Goal: Information Seeking & Learning: Learn about a topic

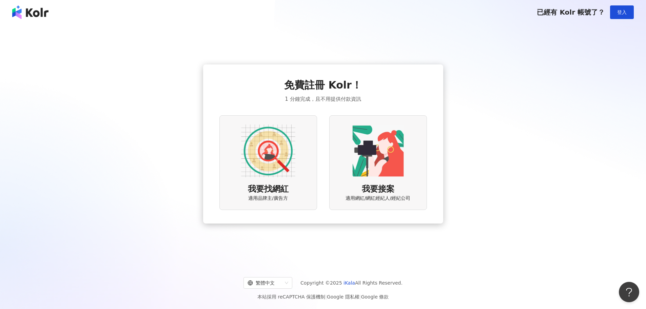
click at [263, 171] on img at bounding box center [268, 151] width 54 height 54
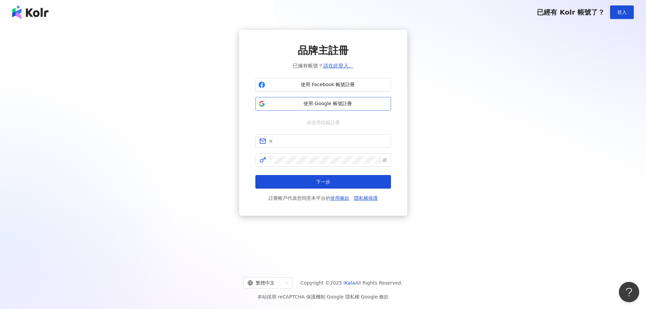
click at [328, 102] on span "使用 Google 帳號註冊" at bounding box center [328, 103] width 120 height 7
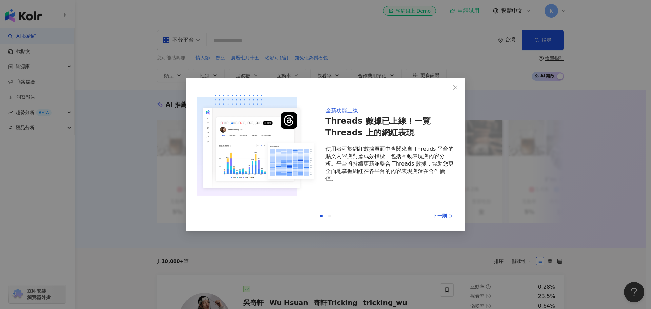
click at [444, 217] on div "下一則" at bounding box center [429, 215] width 51 height 7
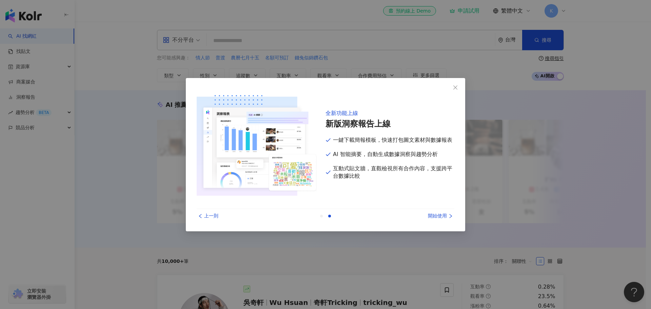
click at [444, 215] on div "開始使用" at bounding box center [429, 215] width 51 height 7
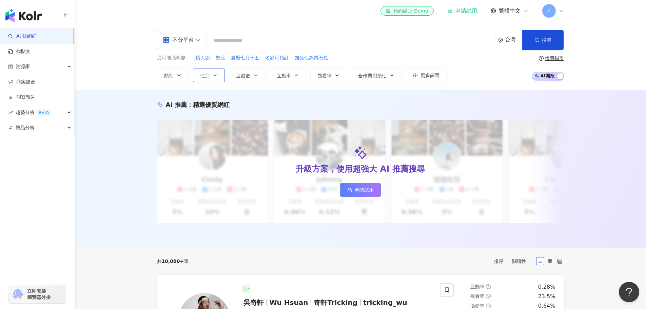
click at [208, 73] on span "性別" at bounding box center [204, 75] width 9 height 5
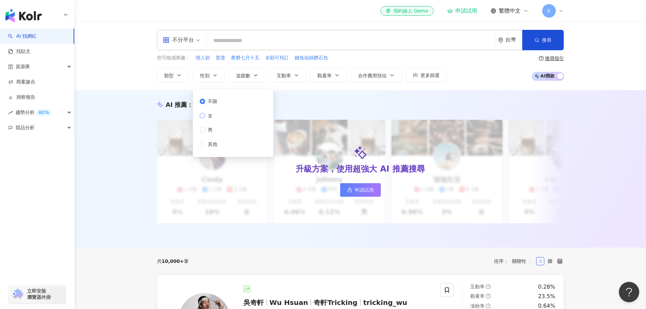
click at [219, 114] on label "女" at bounding box center [210, 115] width 20 height 7
click at [171, 74] on span "類型" at bounding box center [168, 75] width 9 height 5
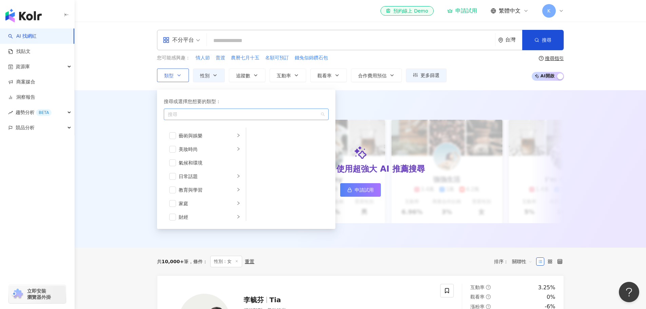
click at [205, 113] on div "button" at bounding box center [242, 114] width 155 height 5
click at [426, 76] on span "更多篩選" at bounding box center [430, 75] width 19 height 5
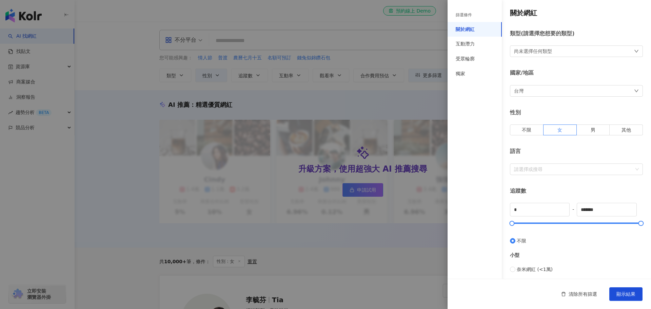
click at [539, 90] on div "台灣" at bounding box center [576, 91] width 133 height 12
click at [547, 60] on div "關於網紅 類型 ( 請選擇您想要的類型 ) 尚未選擇任何類型 國家/地區 台灣 台灣 unlimit tw 不限區域 台灣 日本 香港 馬來西亞 泰國 越南 …" at bounding box center [549, 241] width 203 height 482
click at [549, 50] on div "尚未選擇任何類型" at bounding box center [533, 50] width 38 height 7
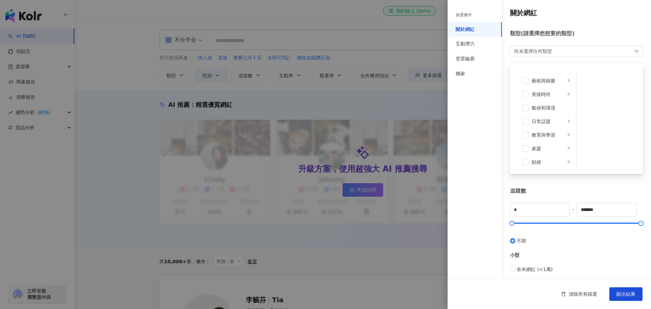
click at [549, 50] on div "尚未選擇任何類型" at bounding box center [533, 50] width 38 height 7
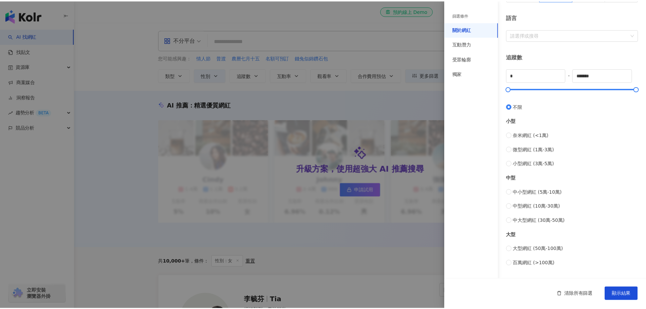
scroll to position [34, 0]
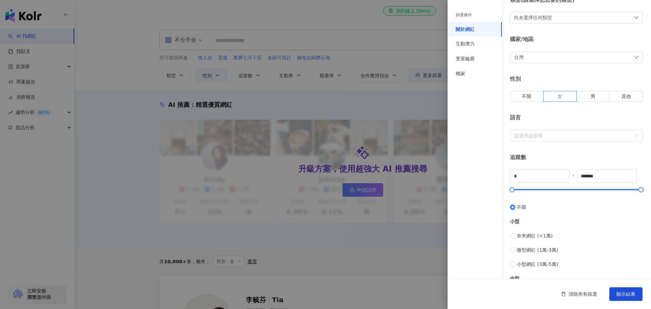
click at [556, 57] on div "台灣" at bounding box center [576, 58] width 133 height 12
click at [526, 118] on div "日本" at bounding box center [523, 115] width 9 height 12
click at [636, 293] on button "顯示結果" at bounding box center [625, 294] width 33 height 14
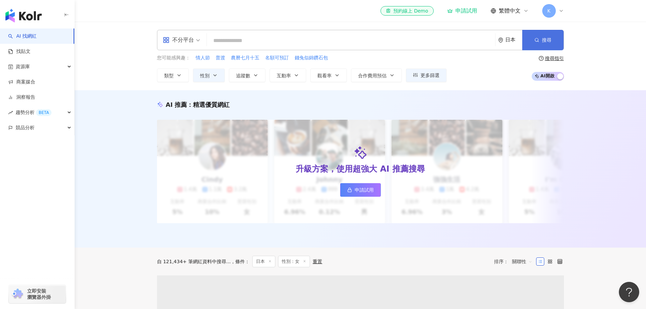
click at [546, 37] on span "搜尋" at bounding box center [546, 39] width 9 height 5
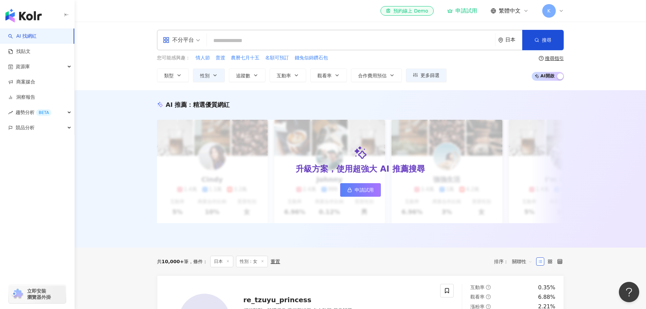
click at [506, 41] on div "日本" at bounding box center [513, 40] width 17 height 6
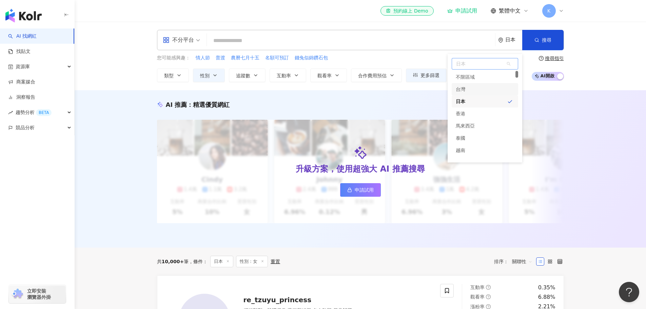
click at [478, 91] on div "台灣" at bounding box center [485, 89] width 66 height 12
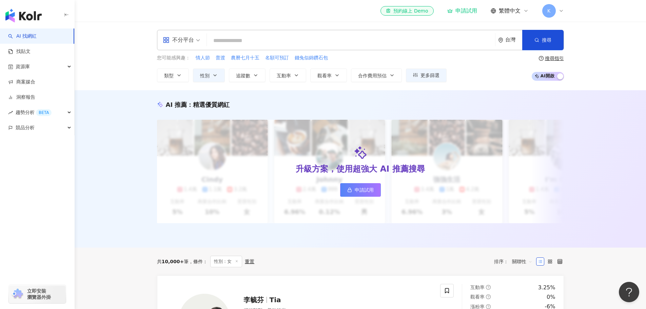
click at [285, 40] on input "search" at bounding box center [351, 40] width 283 height 13
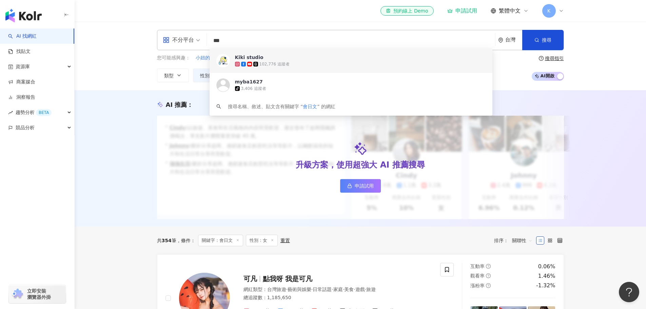
click at [257, 37] on input "***" at bounding box center [351, 40] width 283 height 13
click at [219, 37] on input "***" at bounding box center [351, 40] width 283 height 13
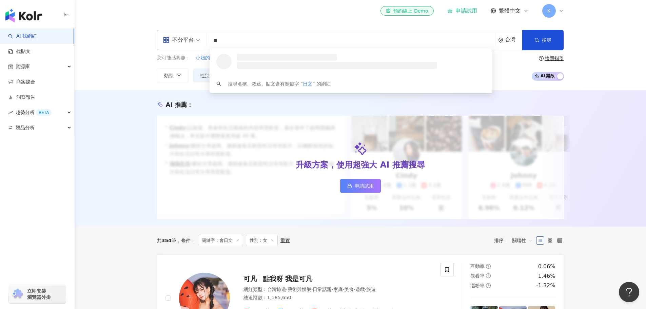
click at [268, 42] on input "**" at bounding box center [351, 40] width 283 height 13
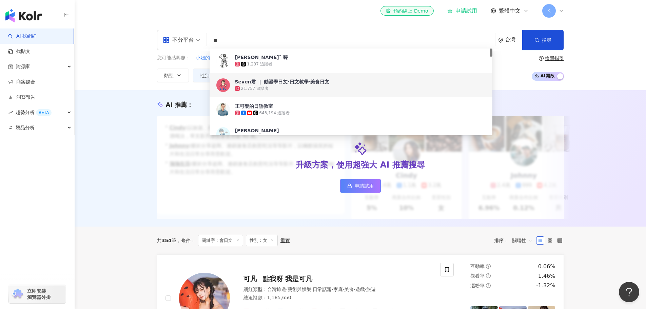
type input "**"
click at [124, 69] on div "不分平台 ** 台灣 搜尋 7e577cfd-b154-479f-9081-4e548e8450c0 fc710f2f-21b1-43b7-977c-a666…" at bounding box center [360, 56] width 571 height 69
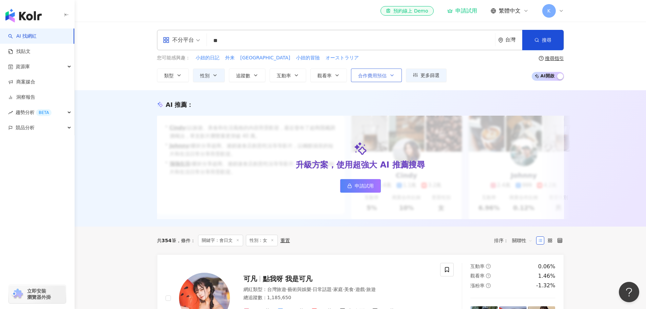
click at [391, 76] on icon "button" at bounding box center [391, 75] width 5 height 5
click at [234, 39] on input "**" at bounding box center [351, 40] width 283 height 13
click at [176, 74] on button "類型" at bounding box center [173, 76] width 32 height 14
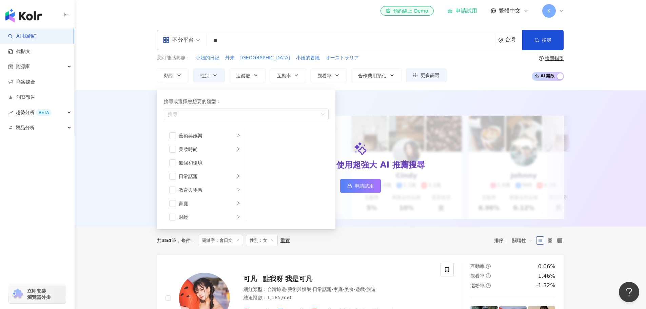
click at [485, 64] on div "您可能感興趣： 小妞的日記 外来 橋本市 小妞的冒險 オーストラリア 類型 搜尋或選擇您想要的類型： 搜尋 藝術與娛樂 美妝時尚 氣候和環境 日常話題 教育與…" at bounding box center [360, 68] width 407 height 28
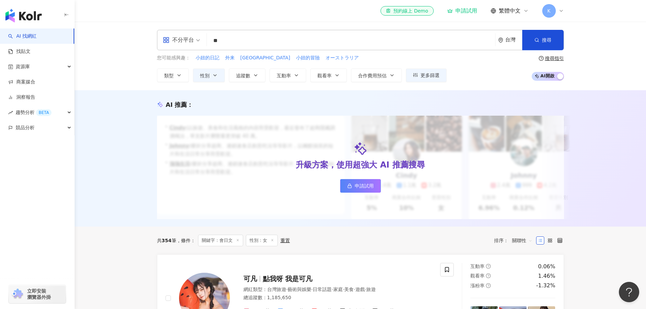
click at [174, 43] on div "不分平台" at bounding box center [178, 40] width 31 height 11
click at [186, 83] on div "Facebook" at bounding box center [183, 84] width 38 height 8
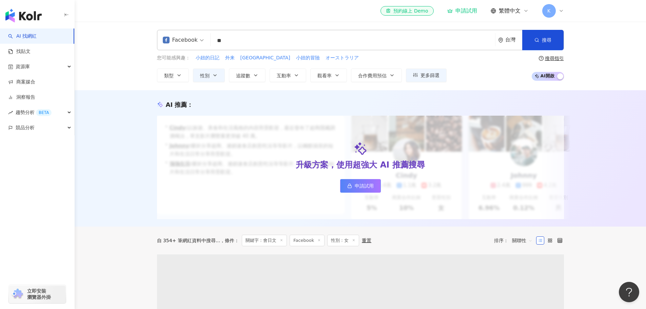
click at [190, 39] on div "Facebook" at bounding box center [180, 40] width 35 height 11
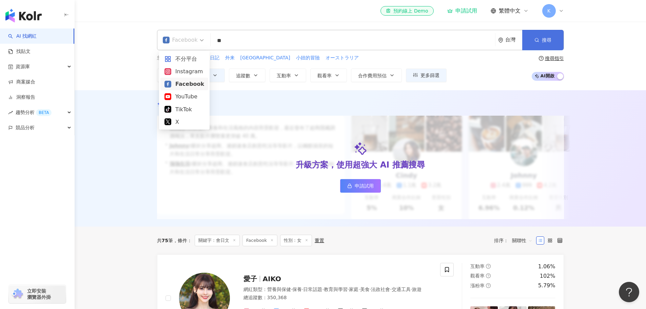
click at [536, 41] on icon "button" at bounding box center [537, 40] width 5 height 5
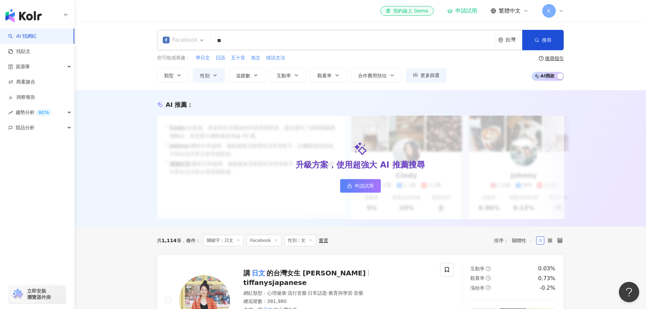
drag, startPoint x: 195, startPoint y: 41, endPoint x: 200, endPoint y: 50, distance: 9.6
click at [195, 41] on div "Facebook" at bounding box center [180, 40] width 35 height 11
click at [192, 72] on div "Instagram" at bounding box center [184, 71] width 40 height 8
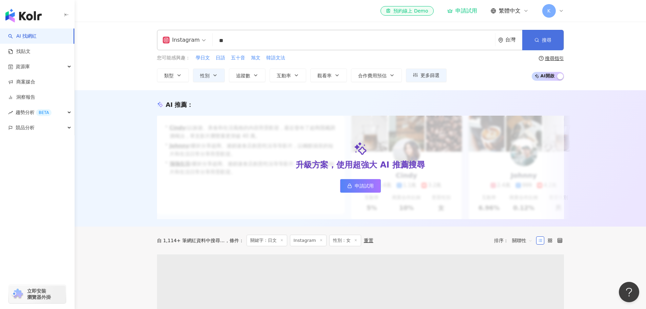
click at [552, 43] on button "搜尋" at bounding box center [542, 40] width 41 height 20
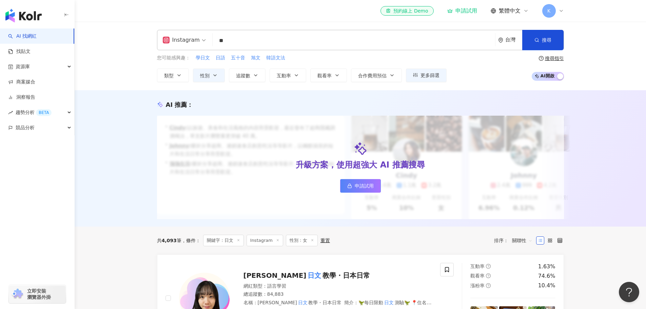
scroll to position [203, 0]
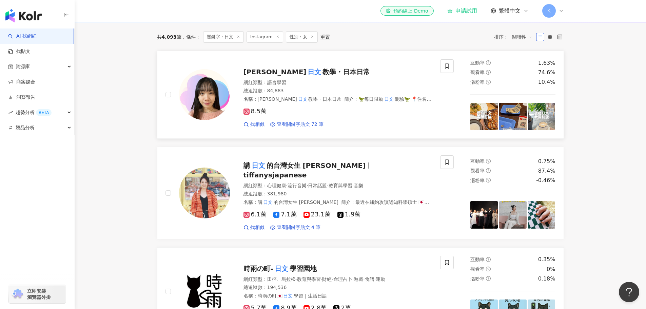
click at [323, 75] on span "教學・日本日常" at bounding box center [346, 72] width 47 height 8
click at [307, 174] on span "tiffanysjapanese" at bounding box center [275, 175] width 63 height 8
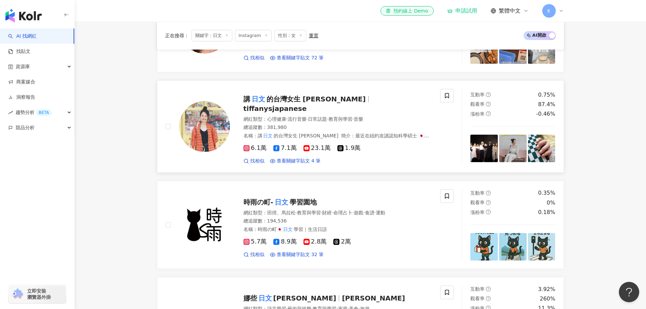
scroll to position [407, 0]
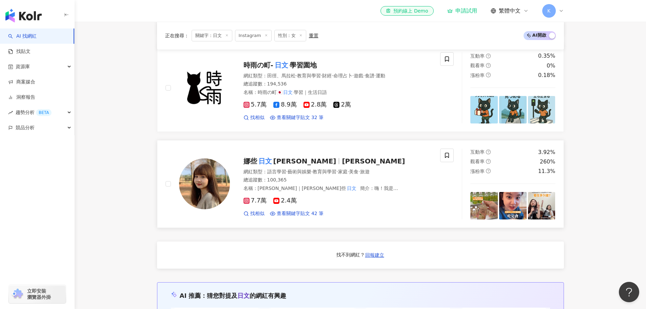
click at [392, 158] on span "Natalieiroiro・娜娜娜塔麗" at bounding box center [373, 161] width 63 height 8
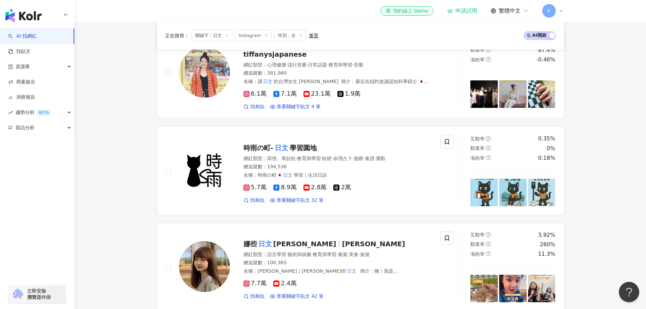
scroll to position [203, 0]
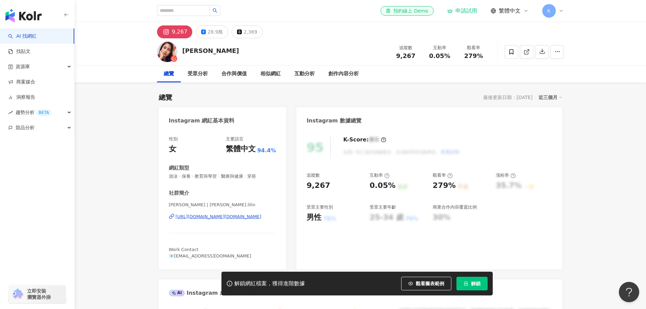
click at [216, 217] on div "https://www.instagram.com/chang.lilin/" at bounding box center [219, 217] width 86 height 6
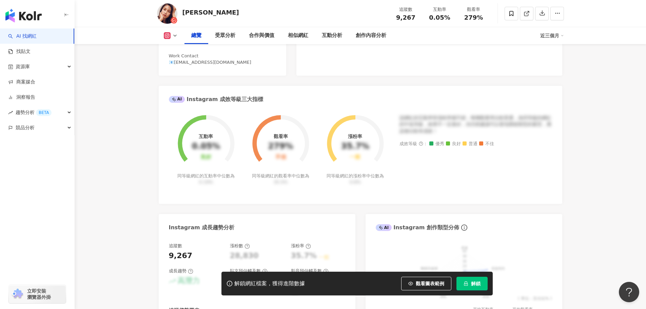
scroll to position [271, 0]
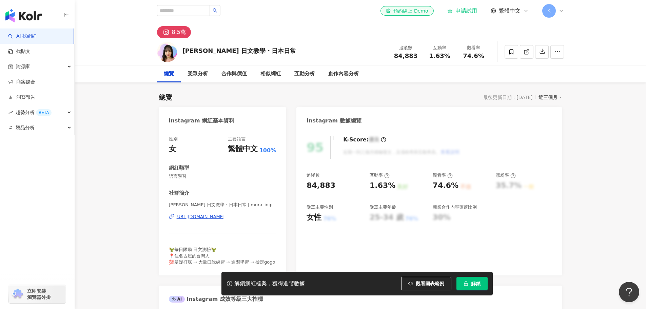
drag, startPoint x: 601, startPoint y: 122, endPoint x: 597, endPoint y: 7, distance: 115.7
